Goal: Task Accomplishment & Management: Use online tool/utility

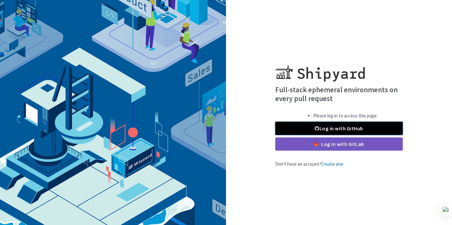
click at [317, 128] on span at bounding box center [317, 128] width 4 height 5
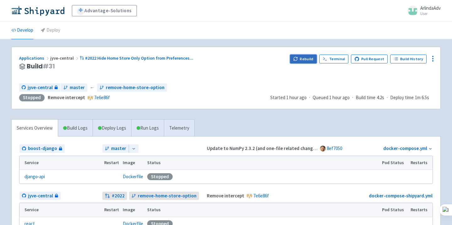
click at [309, 60] on button "Rebuild" at bounding box center [303, 59] width 27 height 9
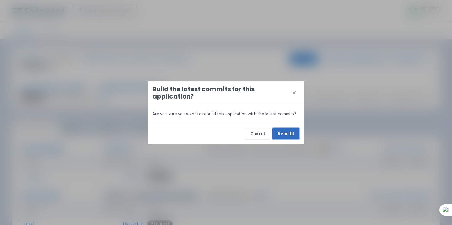
click at [284, 130] on button "Rebuild" at bounding box center [285, 133] width 27 height 11
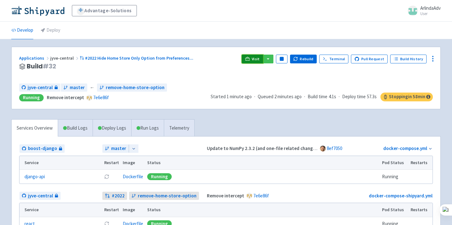
click at [254, 60] on link "Visit" at bounding box center [251, 59] width 21 height 9
